Goal: Task Accomplishment & Management: Use online tool/utility

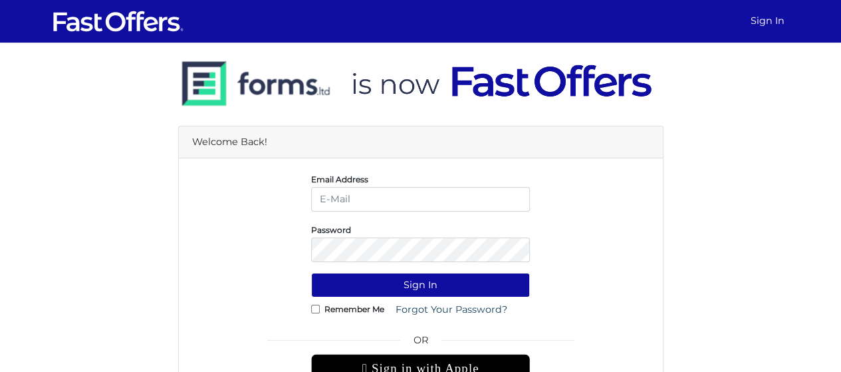
type input "allie@condos.ca"
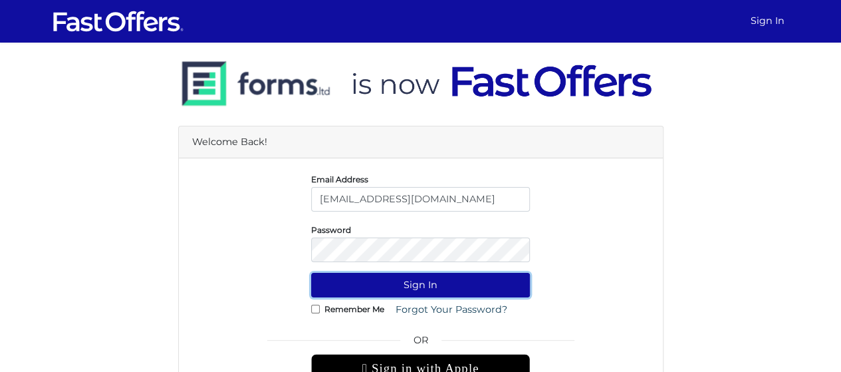
click at [444, 287] on button "Sign In" at bounding box center [420, 285] width 219 height 25
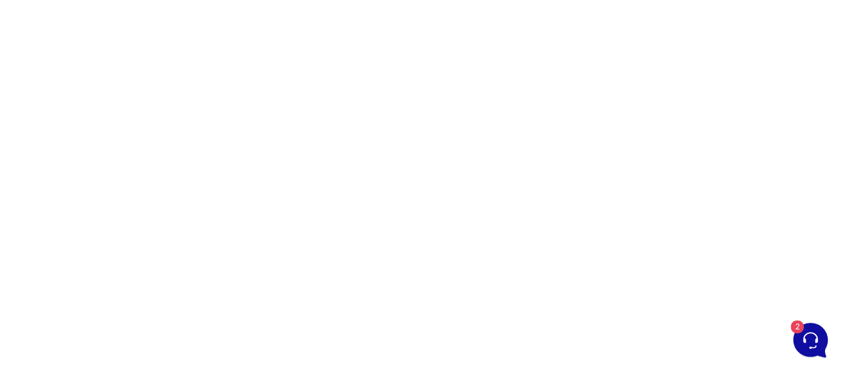
scroll to position [196, 0]
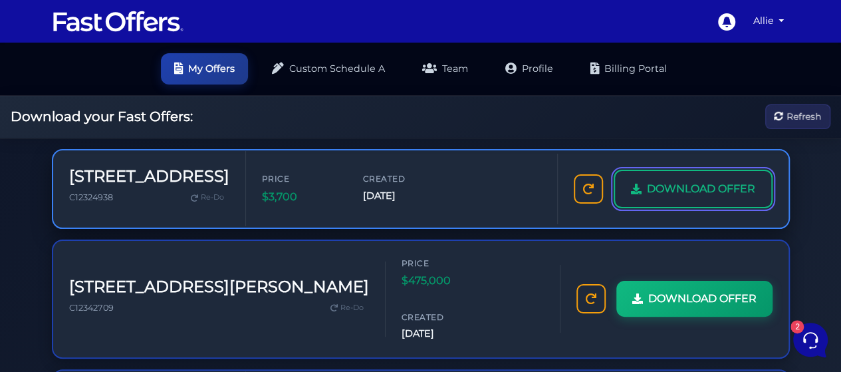
click at [746, 175] on link "DOWNLOAD OFFER" at bounding box center [693, 189] width 159 height 39
